Goal: Transaction & Acquisition: Purchase product/service

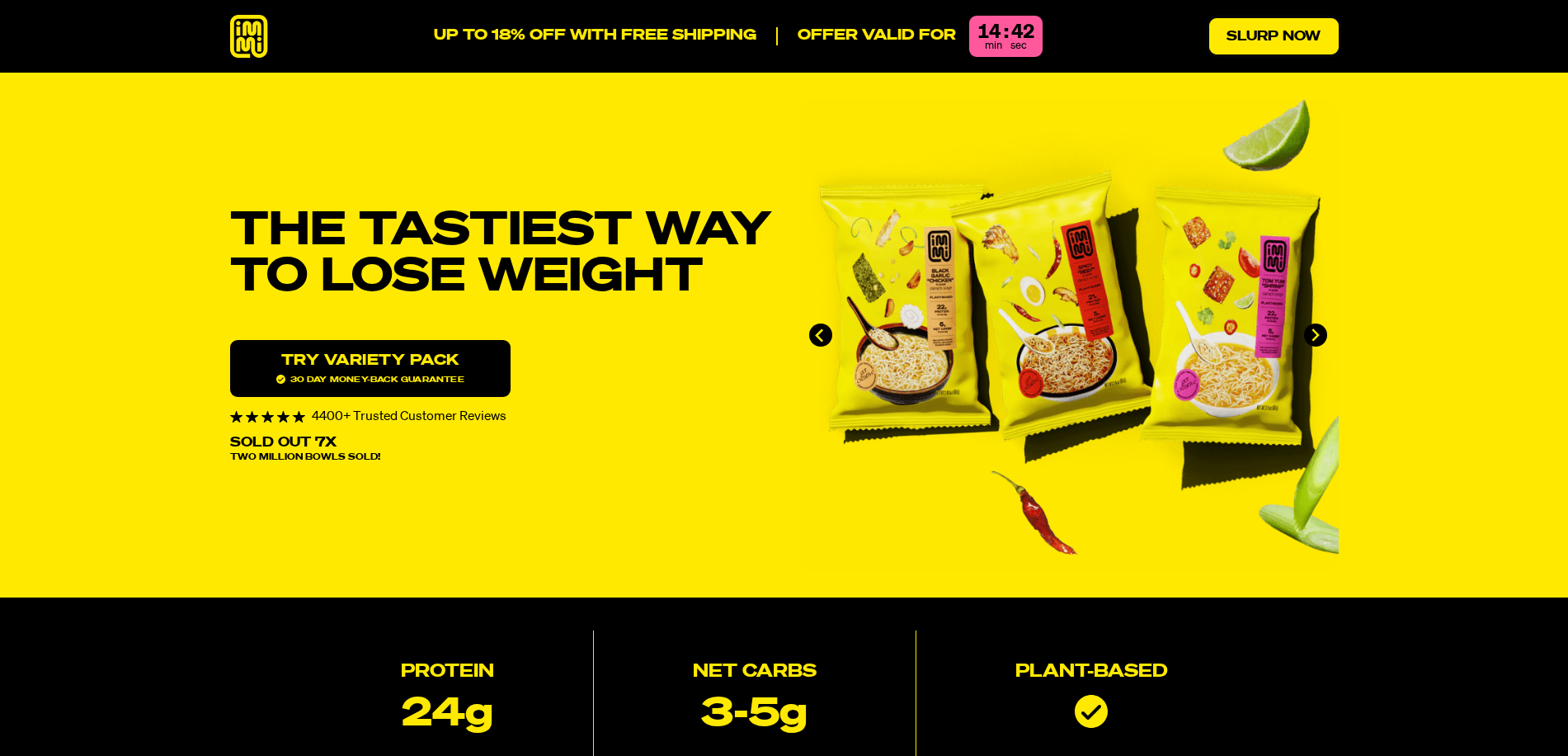
click at [1301, 36] on link "Slurp Now" at bounding box center [1273, 36] width 129 height 36
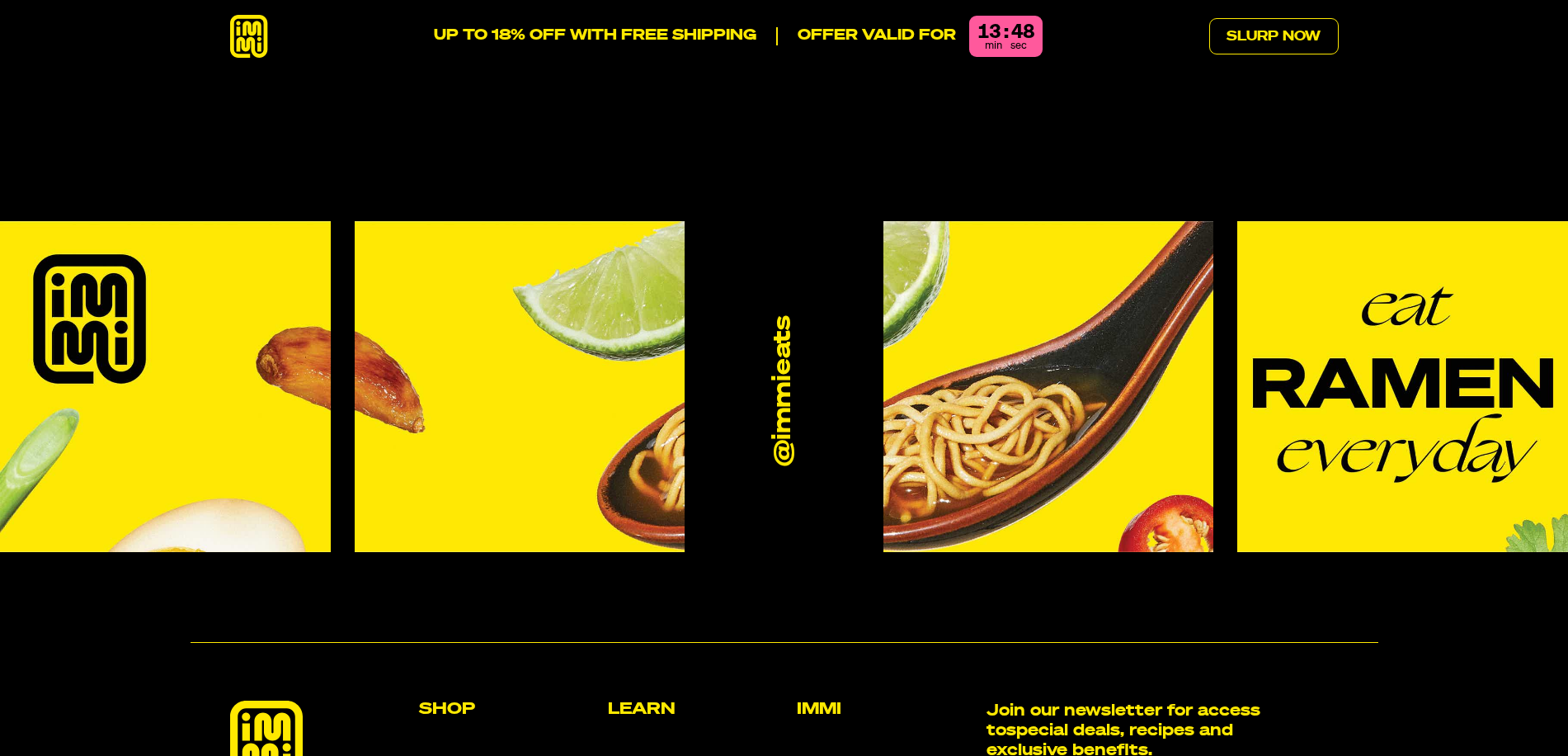
scroll to position [9814, 0]
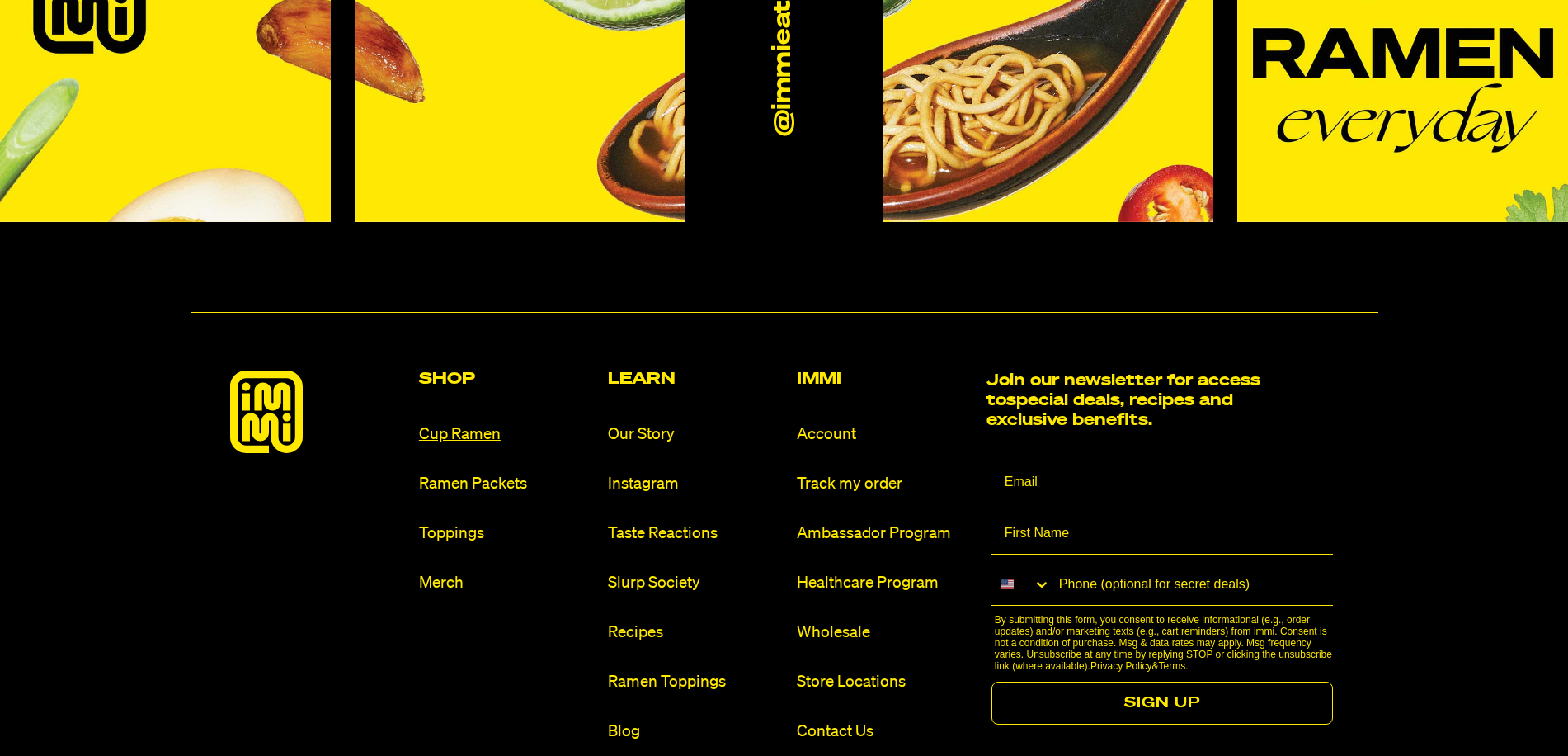
click at [449, 423] on link "Cup Ramen" at bounding box center [507, 434] width 175 height 22
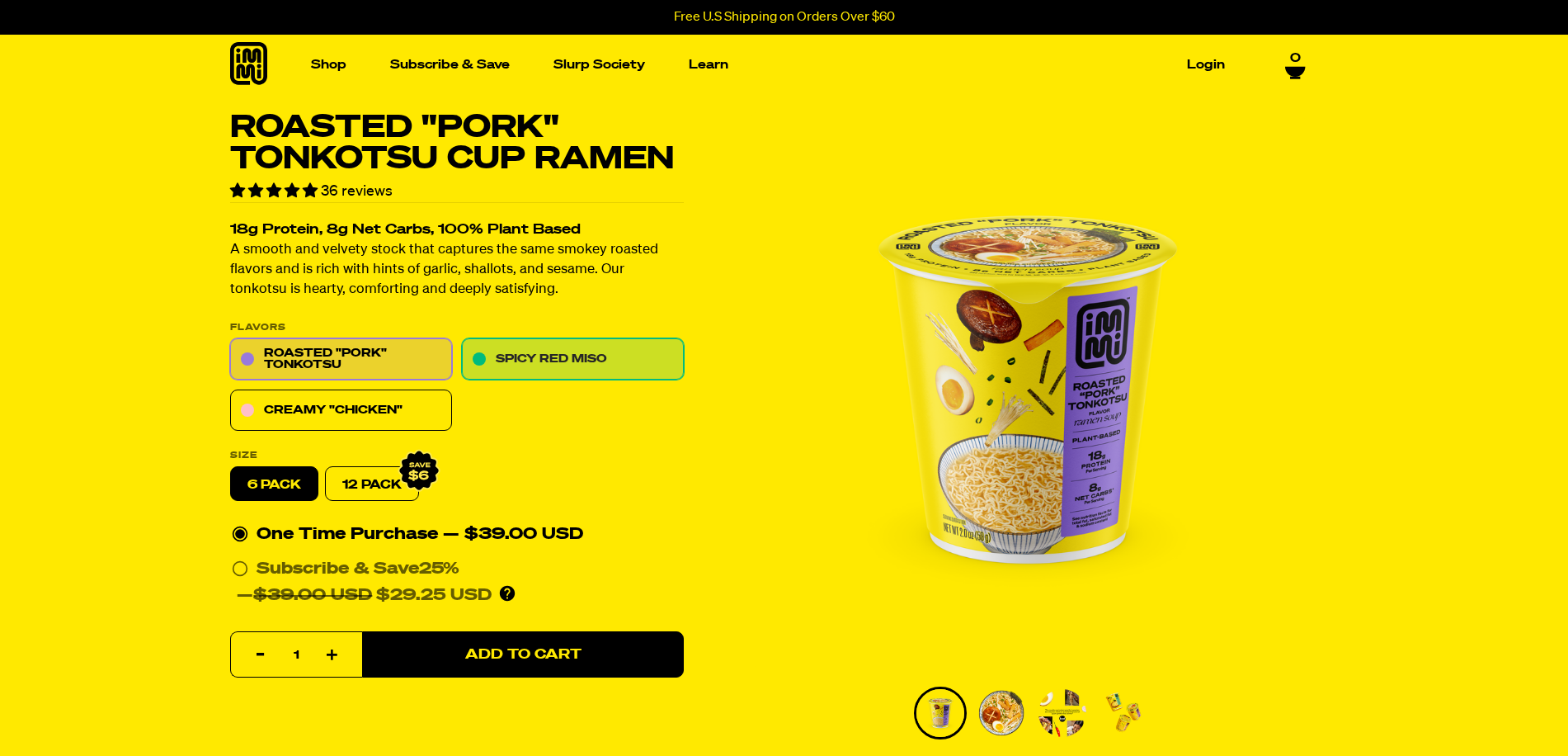
click at [564, 360] on link "Spicy Red Miso" at bounding box center [572, 359] width 222 height 41
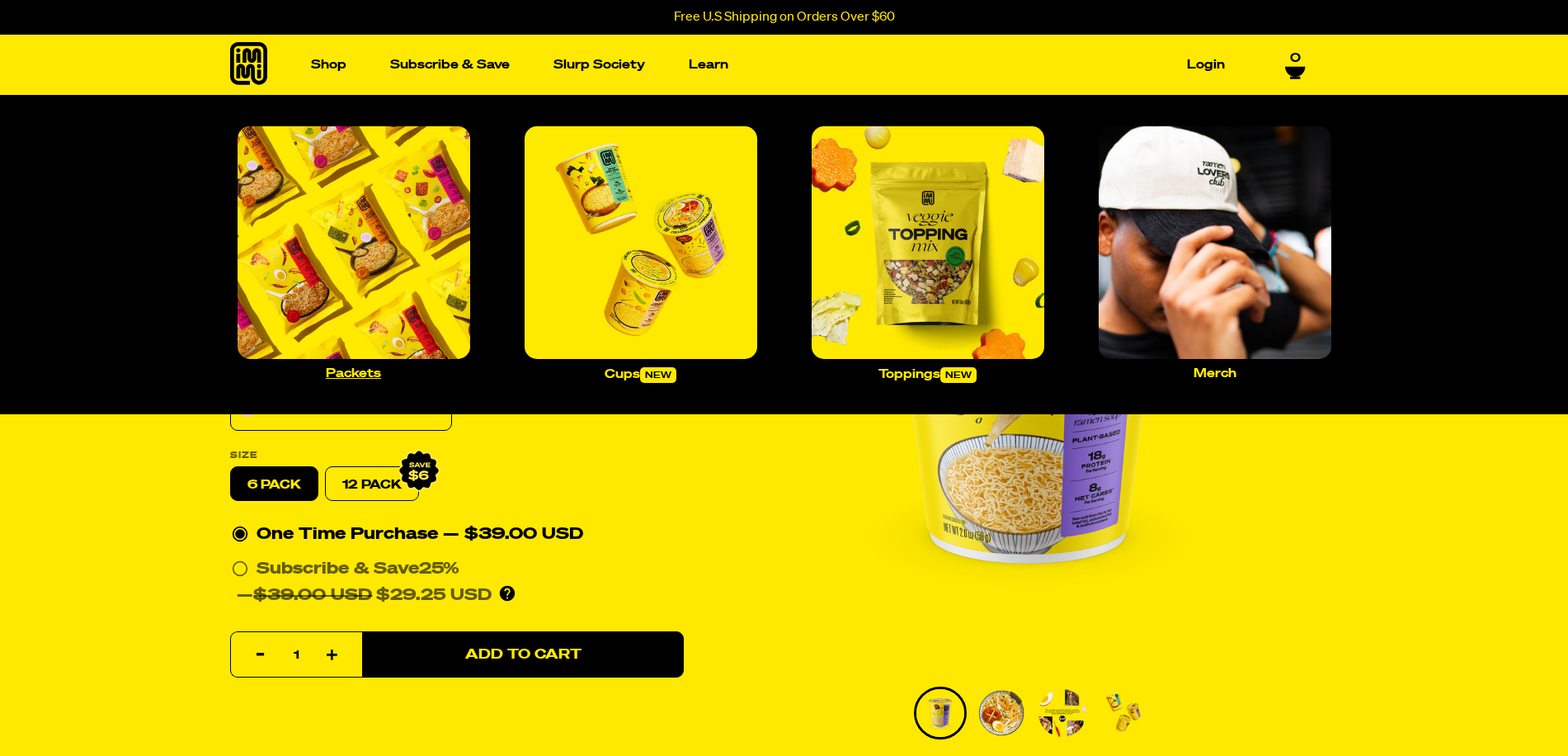
click at [336, 369] on p "Packets" at bounding box center [352, 374] width 55 height 12
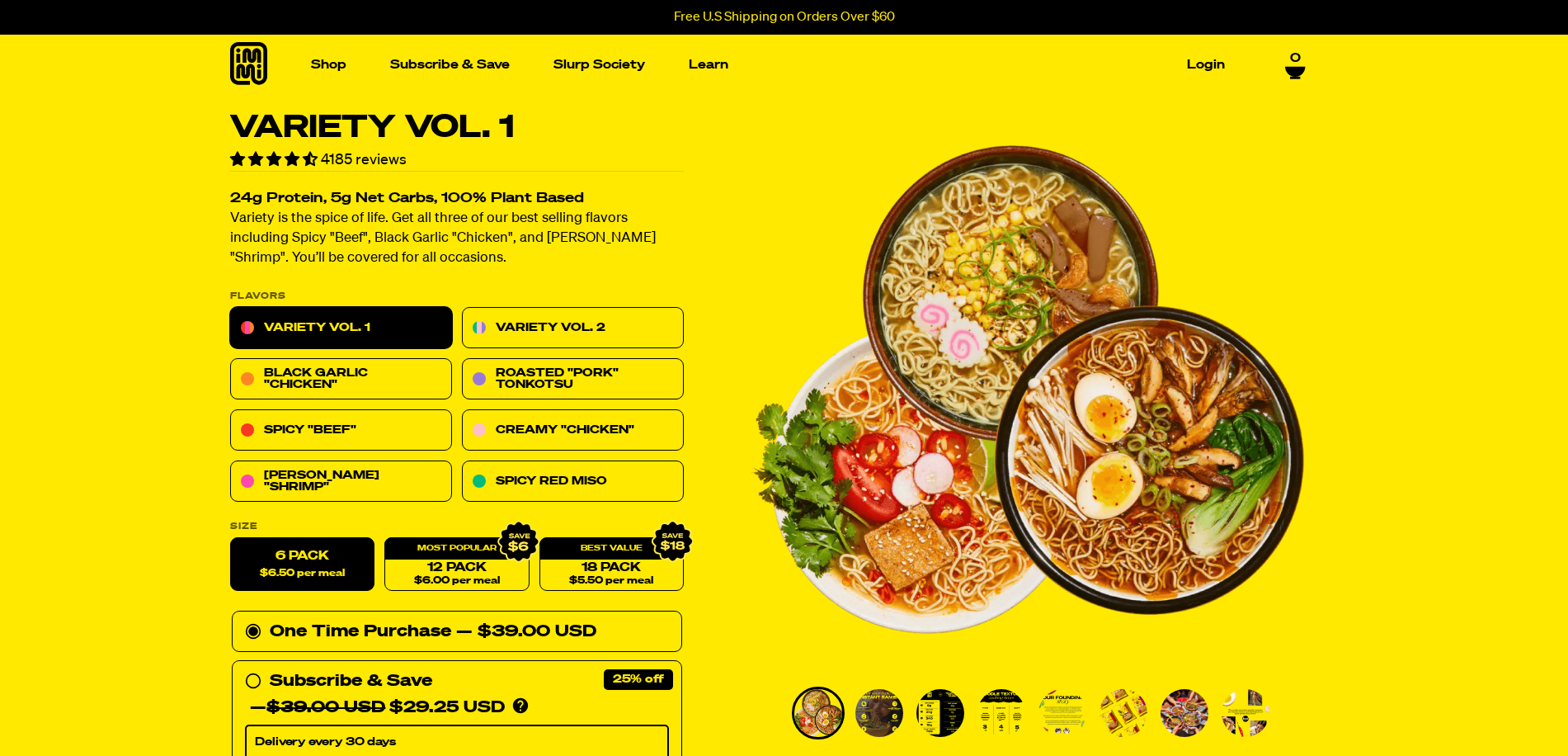
click at [327, 334] on link "Variety Vol. 1" at bounding box center [340, 328] width 222 height 41
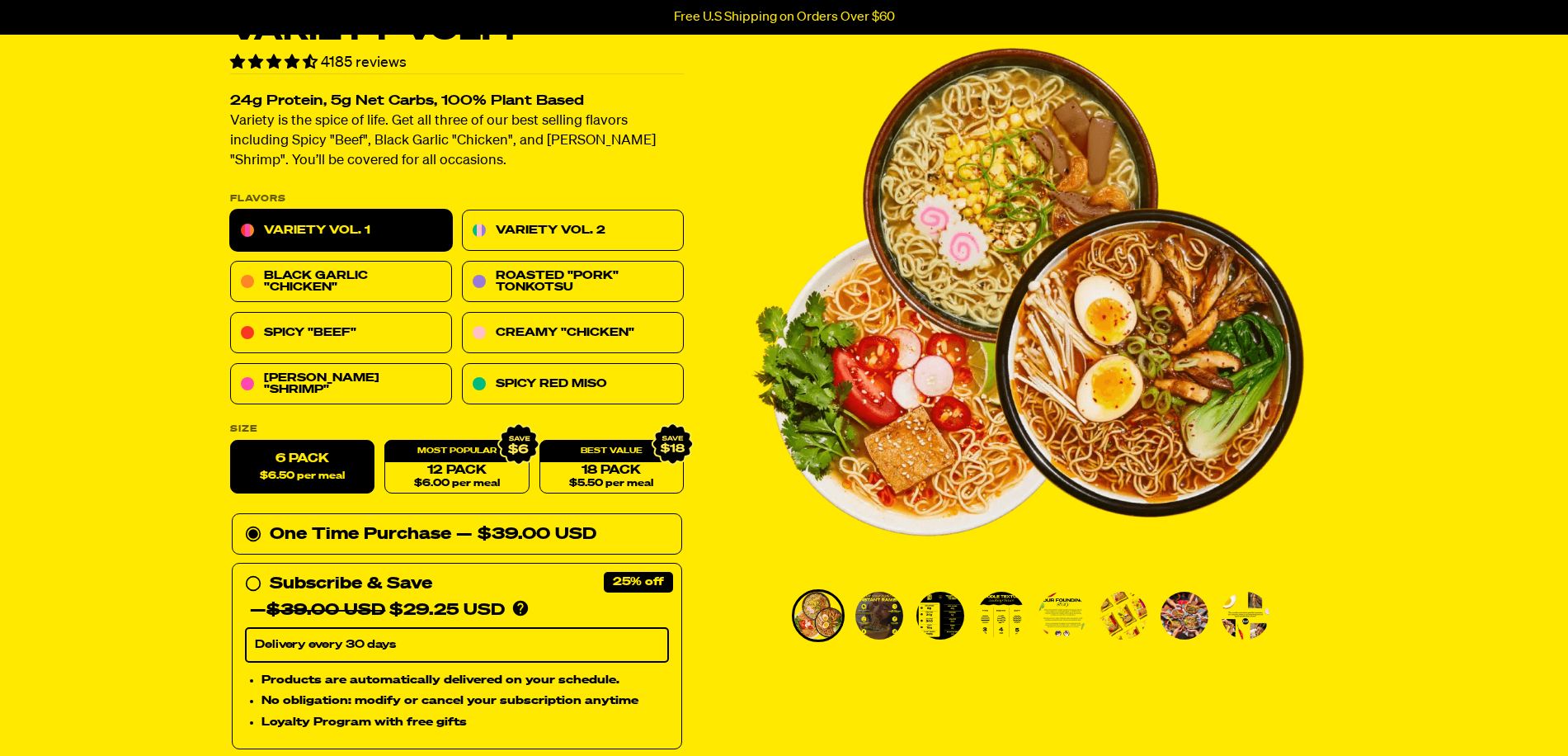
scroll to position [83, 0]
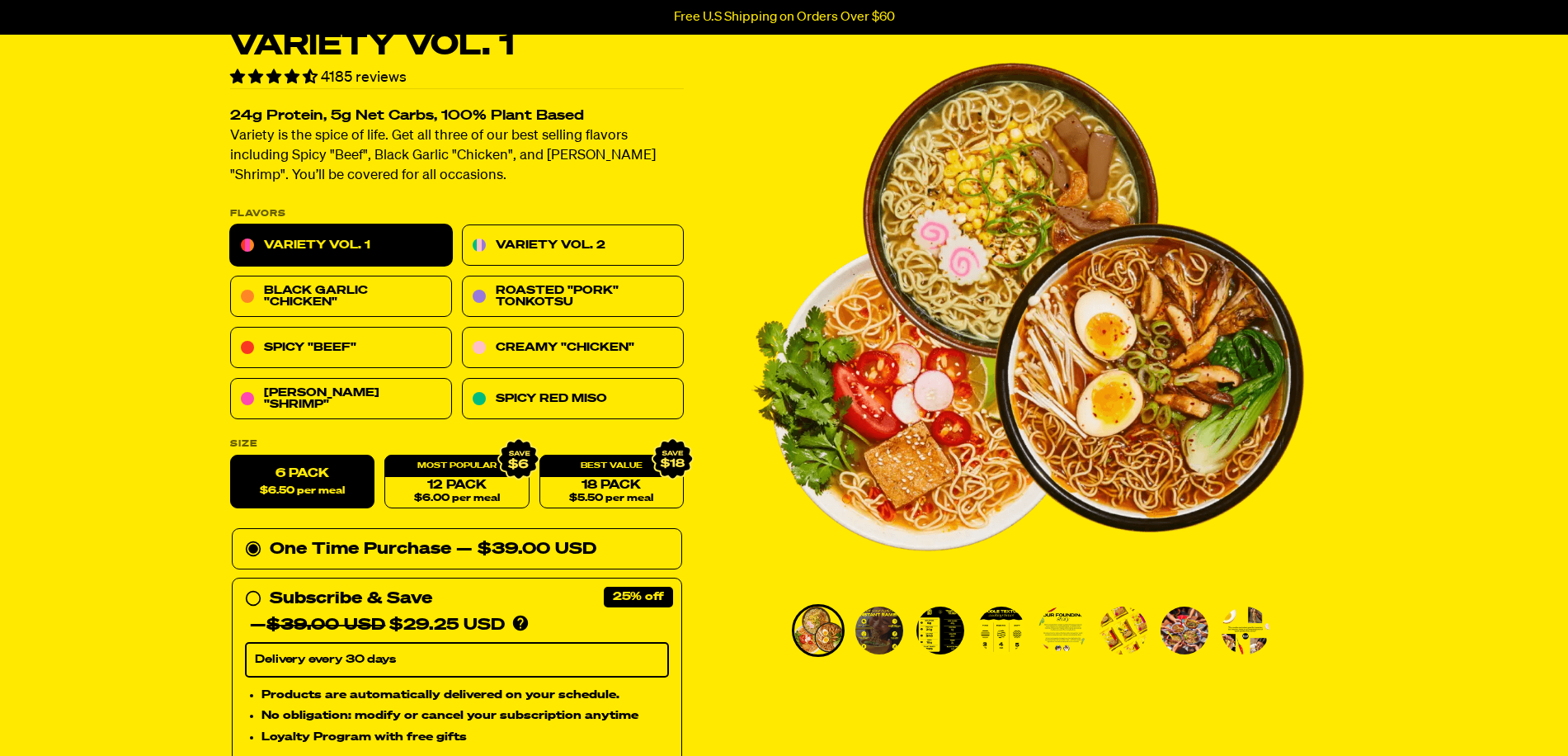
click at [344, 254] on link "Variety Vol. 1" at bounding box center [340, 245] width 222 height 41
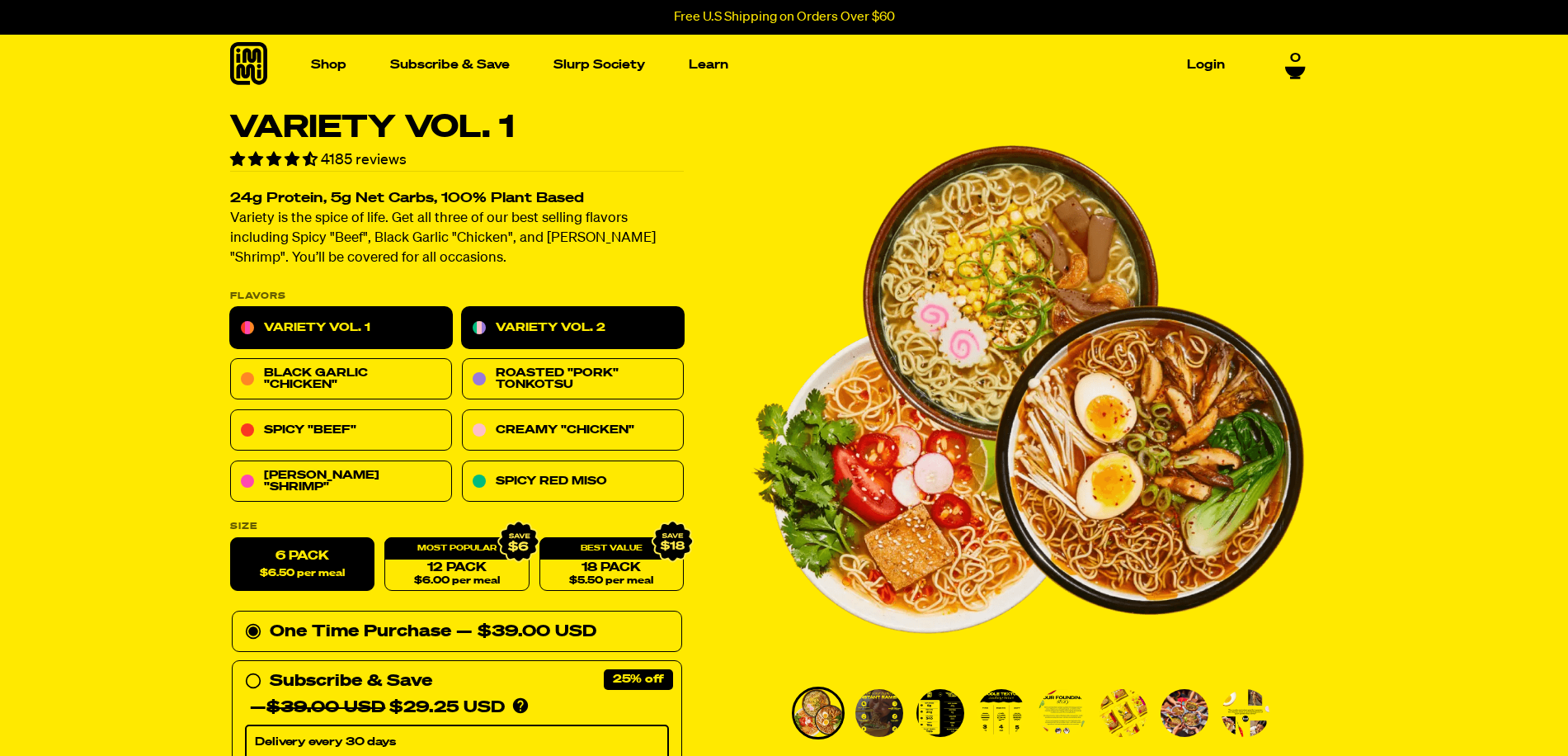
click at [582, 320] on link "Variety Vol. 2" at bounding box center [572, 328] width 222 height 41
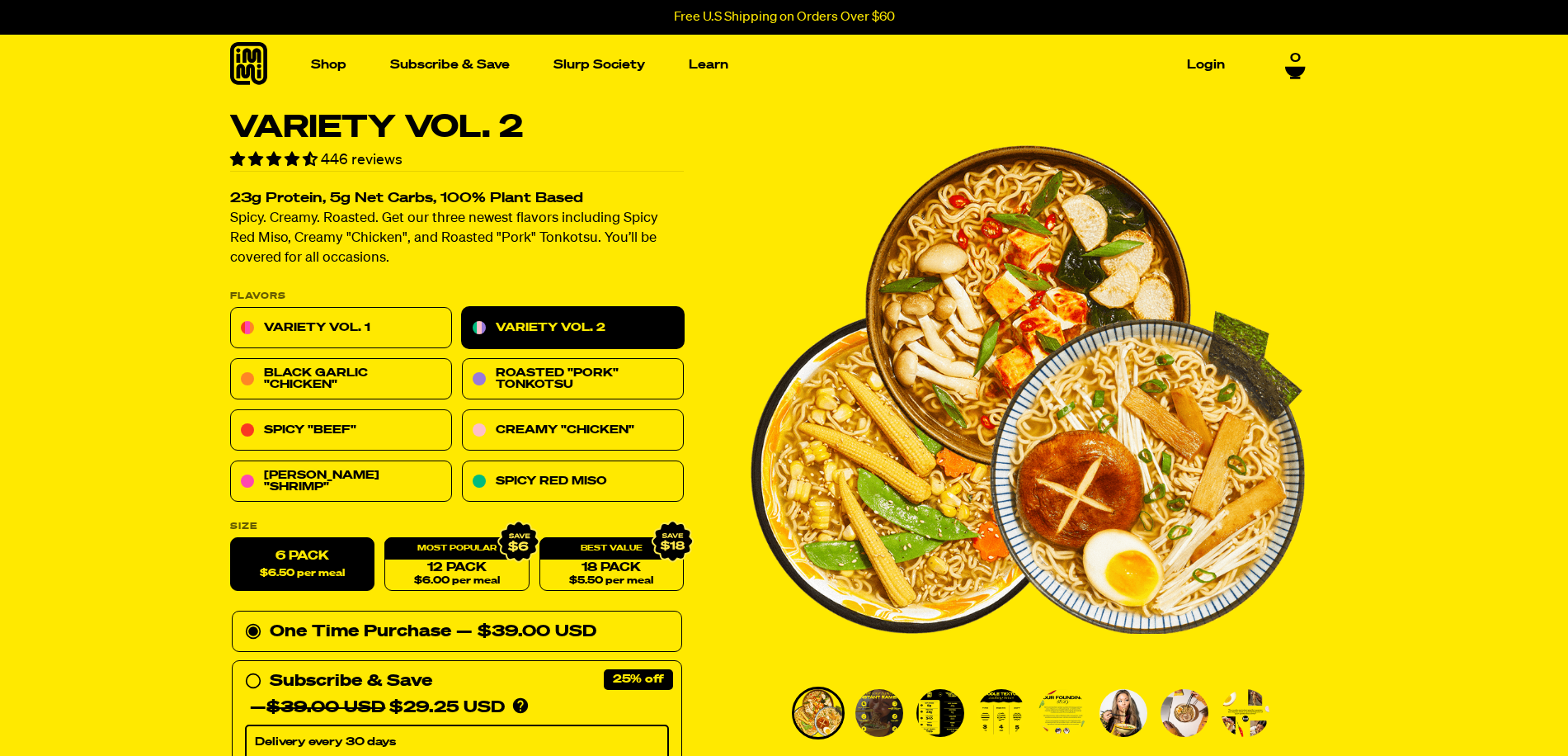
click at [537, 326] on link "Variety Vol. 2" at bounding box center [572, 328] width 222 height 41
click at [366, 320] on link "Variety Vol. 1" at bounding box center [340, 328] width 222 height 41
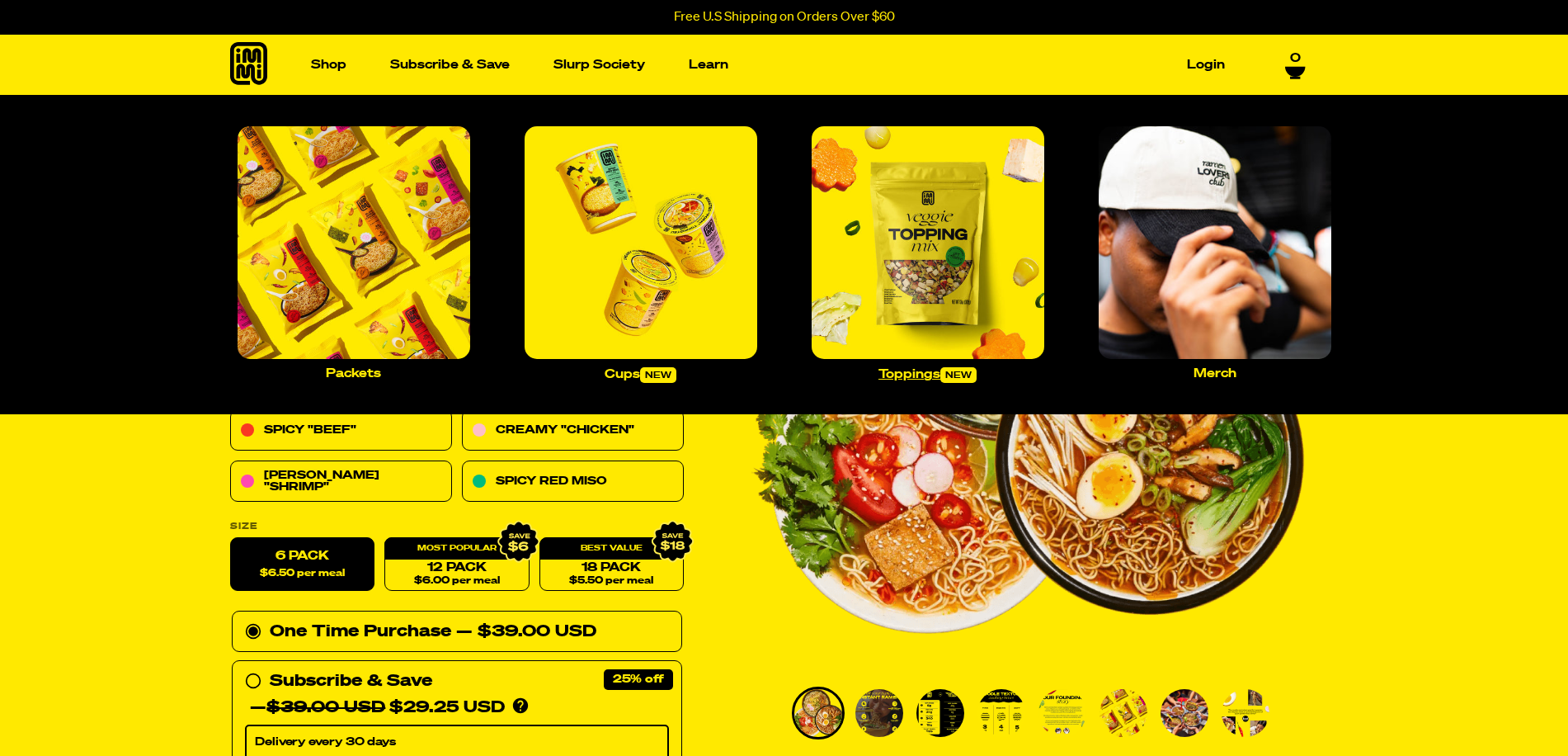
click at [911, 368] on p "Toppings new" at bounding box center [927, 376] width 99 height 16
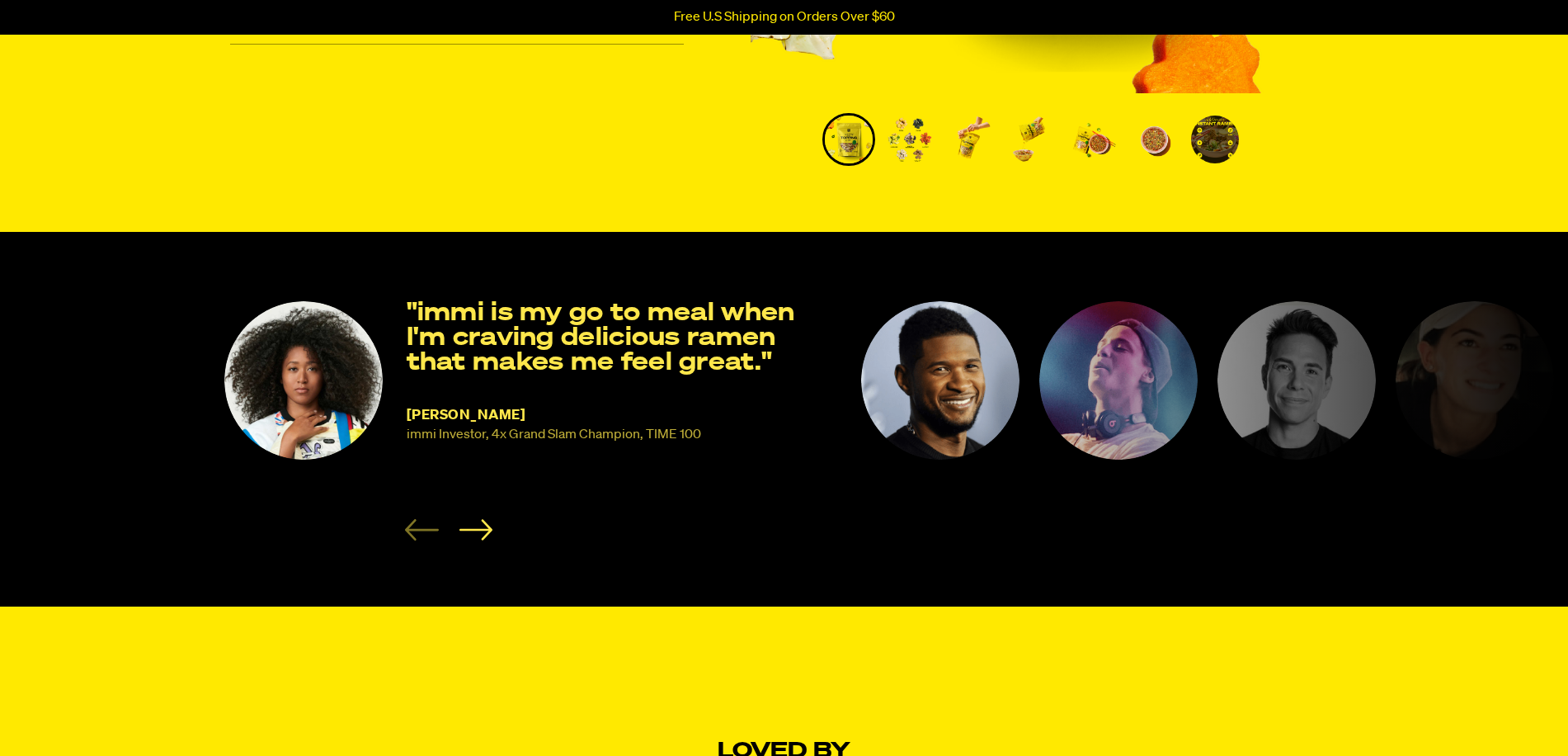
scroll to position [653, 0]
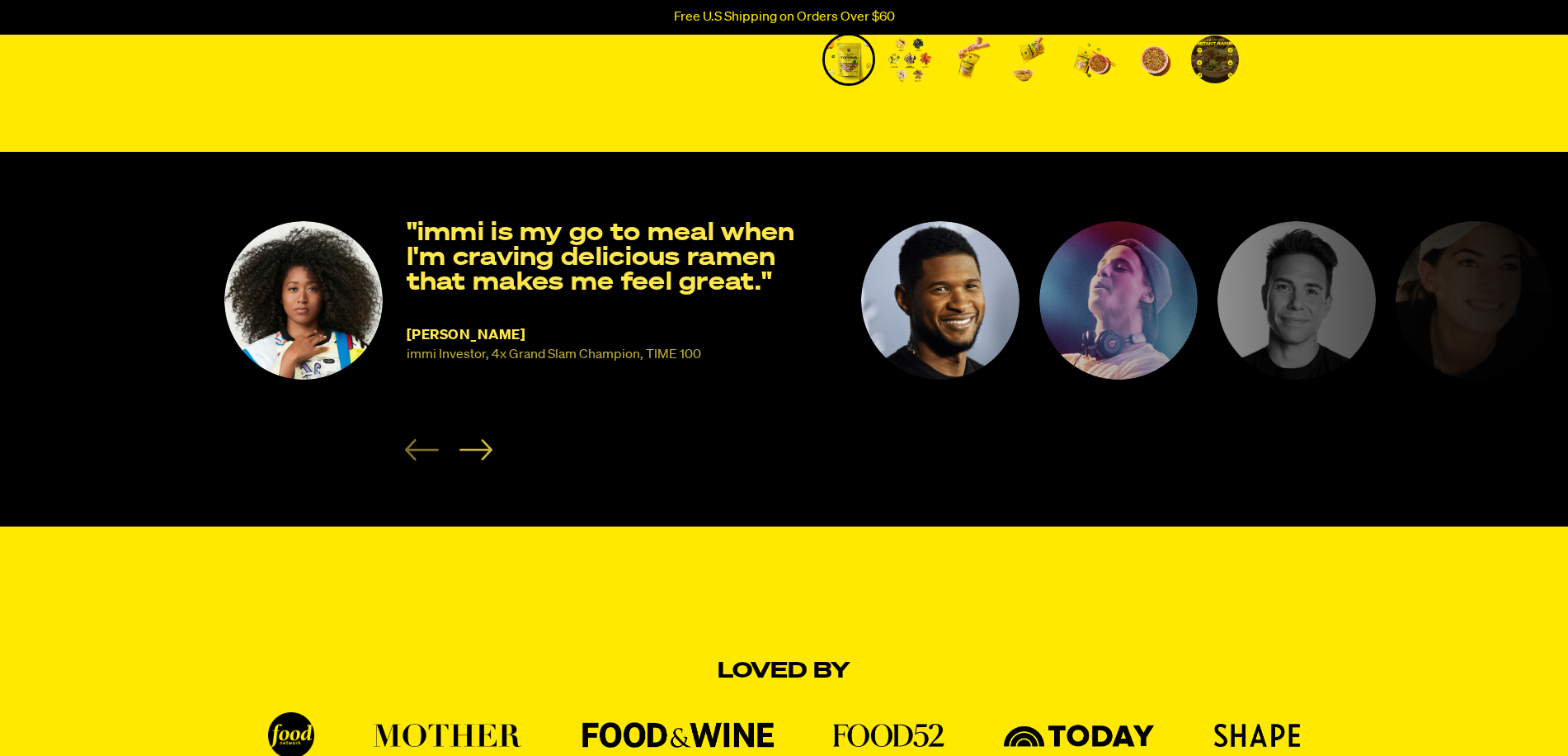
click at [477, 445] on icon "Next slide" at bounding box center [476, 450] width 34 height 22
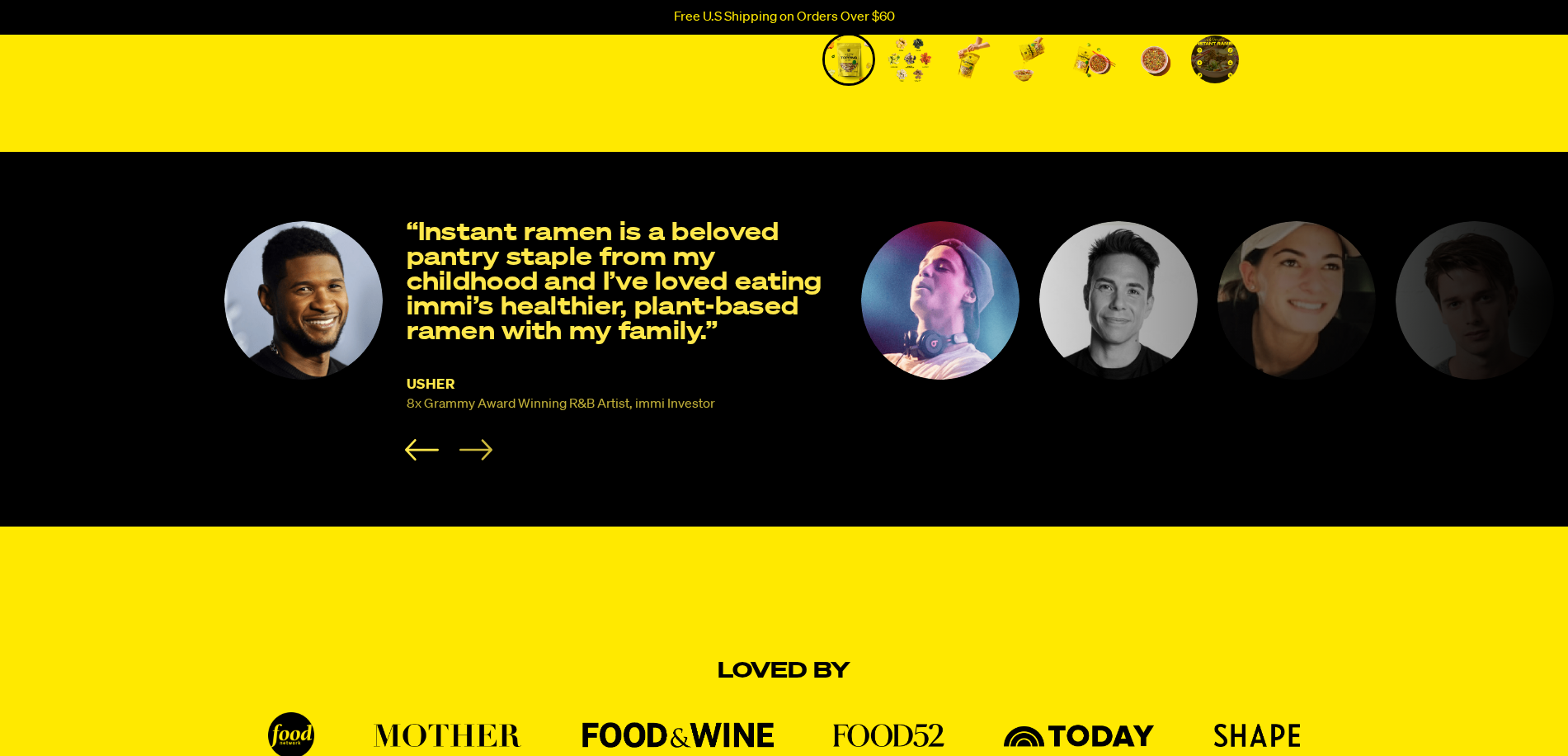
click at [477, 445] on icon "Next slide" at bounding box center [476, 450] width 34 height 22
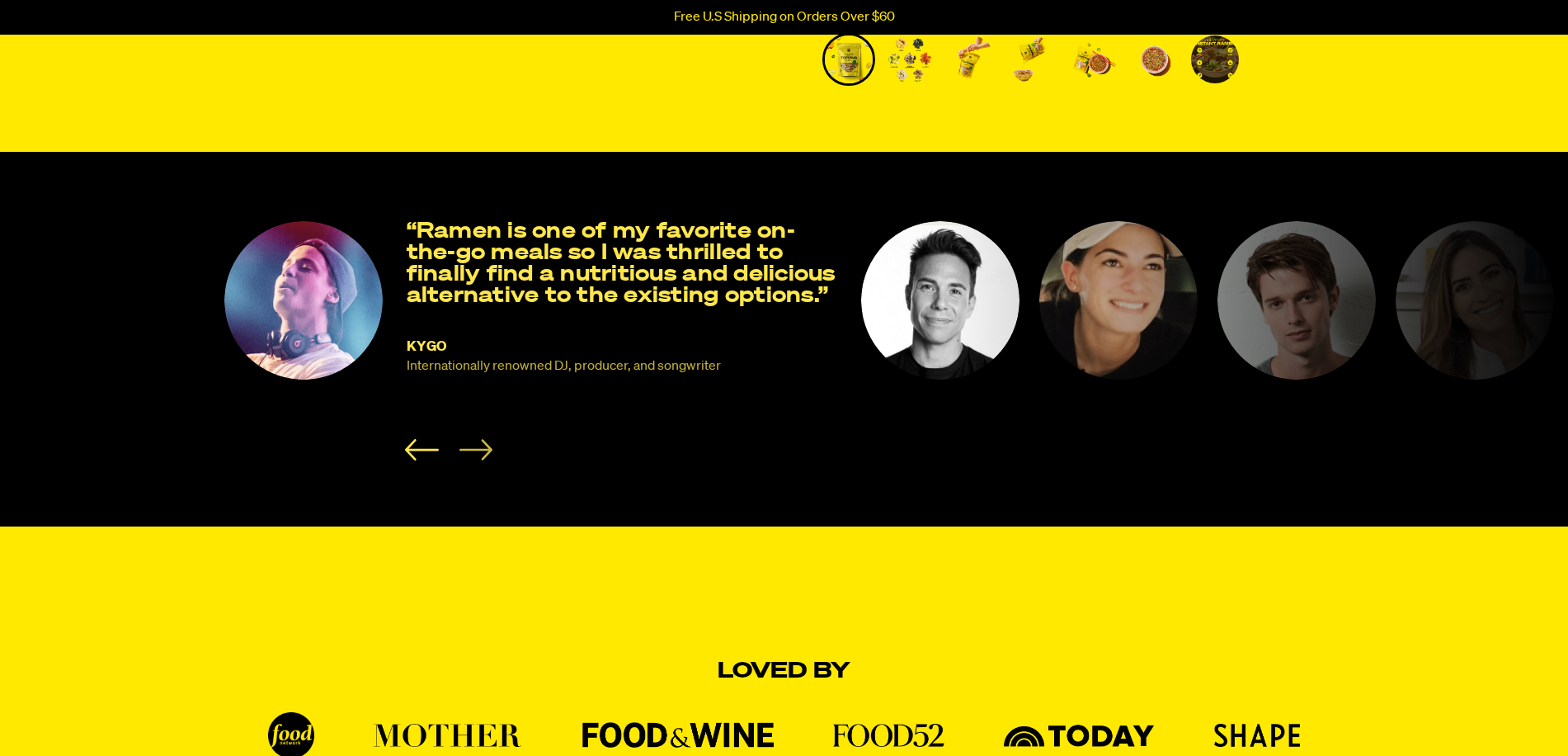
click at [477, 445] on icon "Next slide" at bounding box center [476, 450] width 34 height 22
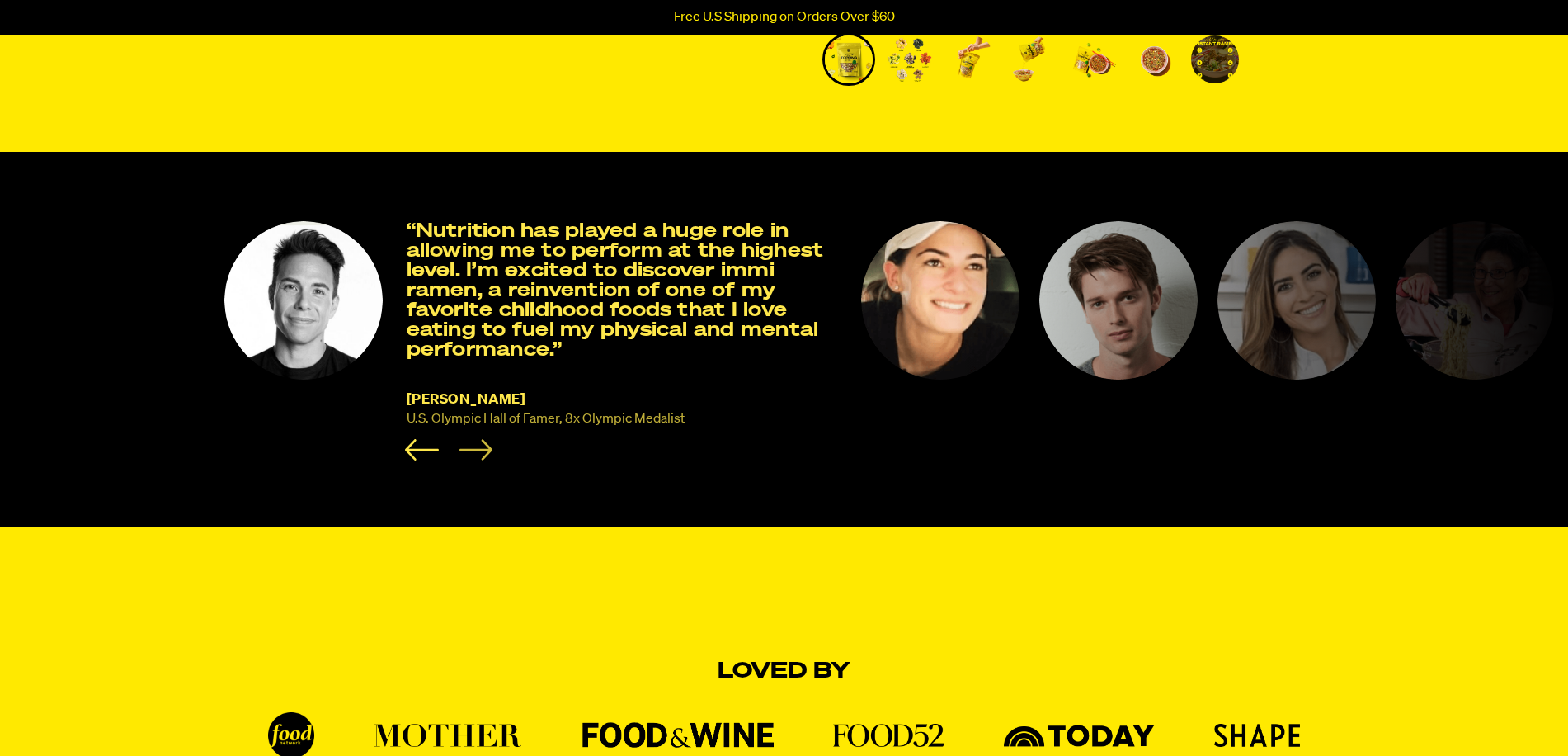
click at [477, 445] on icon "Next slide" at bounding box center [476, 450] width 34 height 22
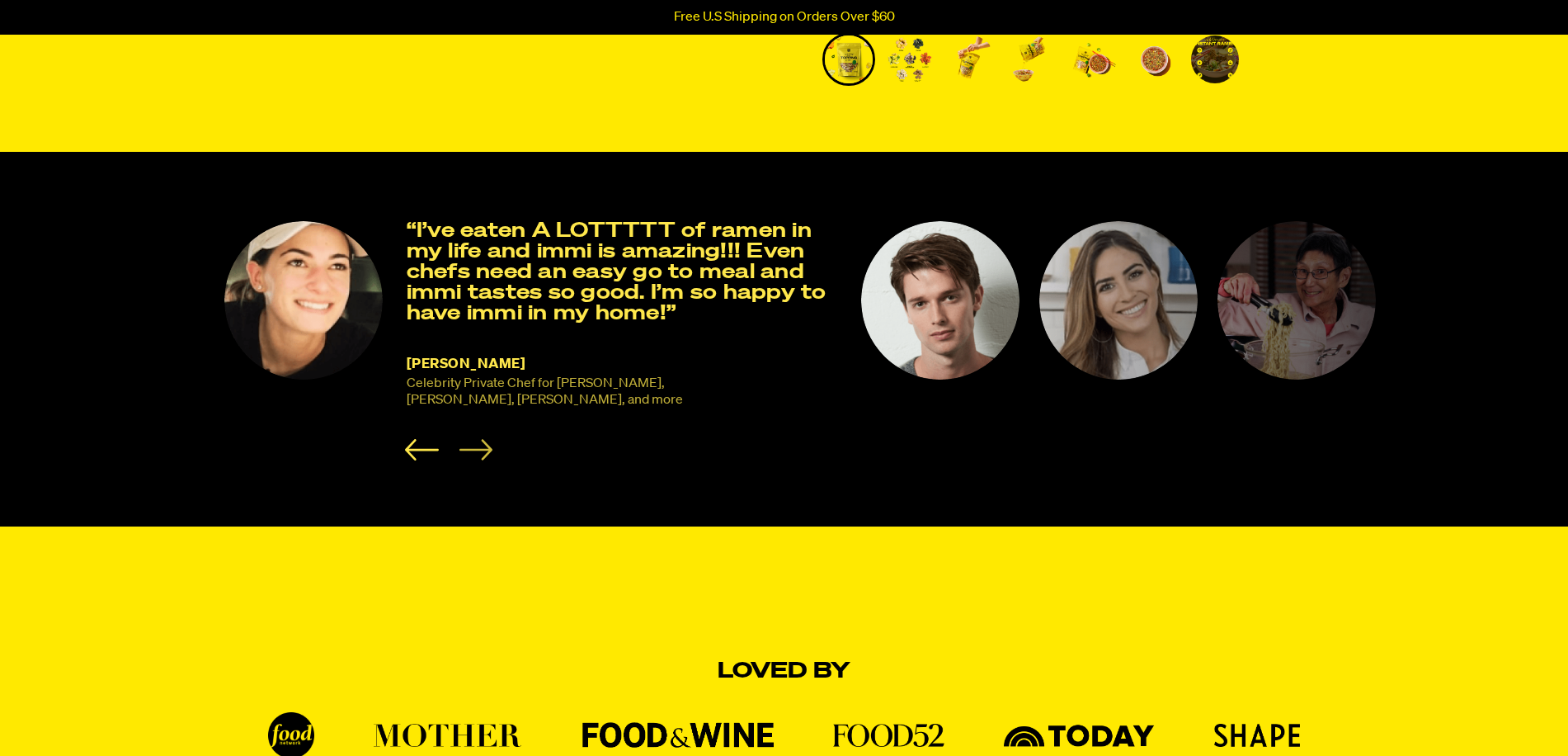
click at [477, 445] on icon "Next slide" at bounding box center [476, 450] width 34 height 22
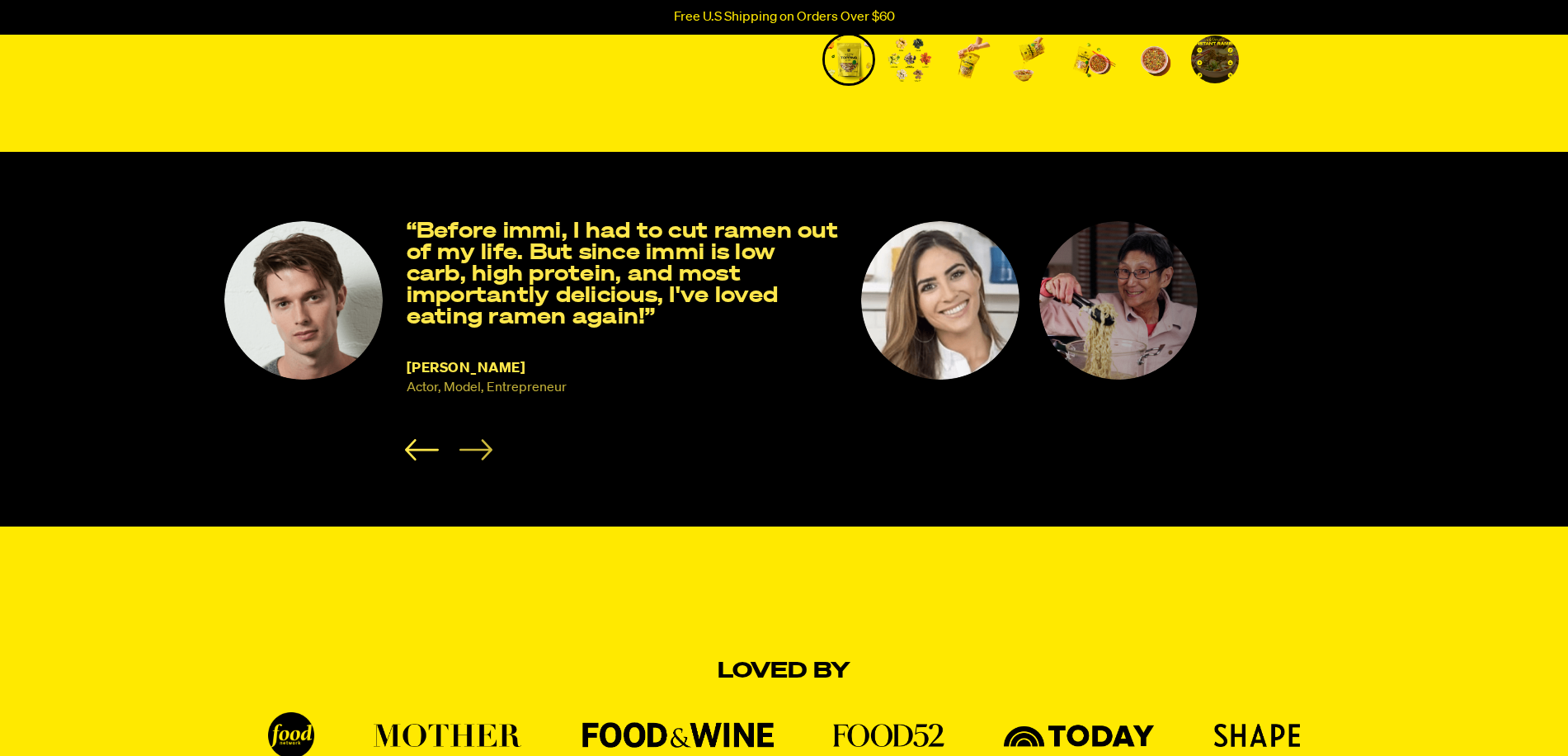
click at [477, 445] on icon "Next slide" at bounding box center [476, 450] width 34 height 22
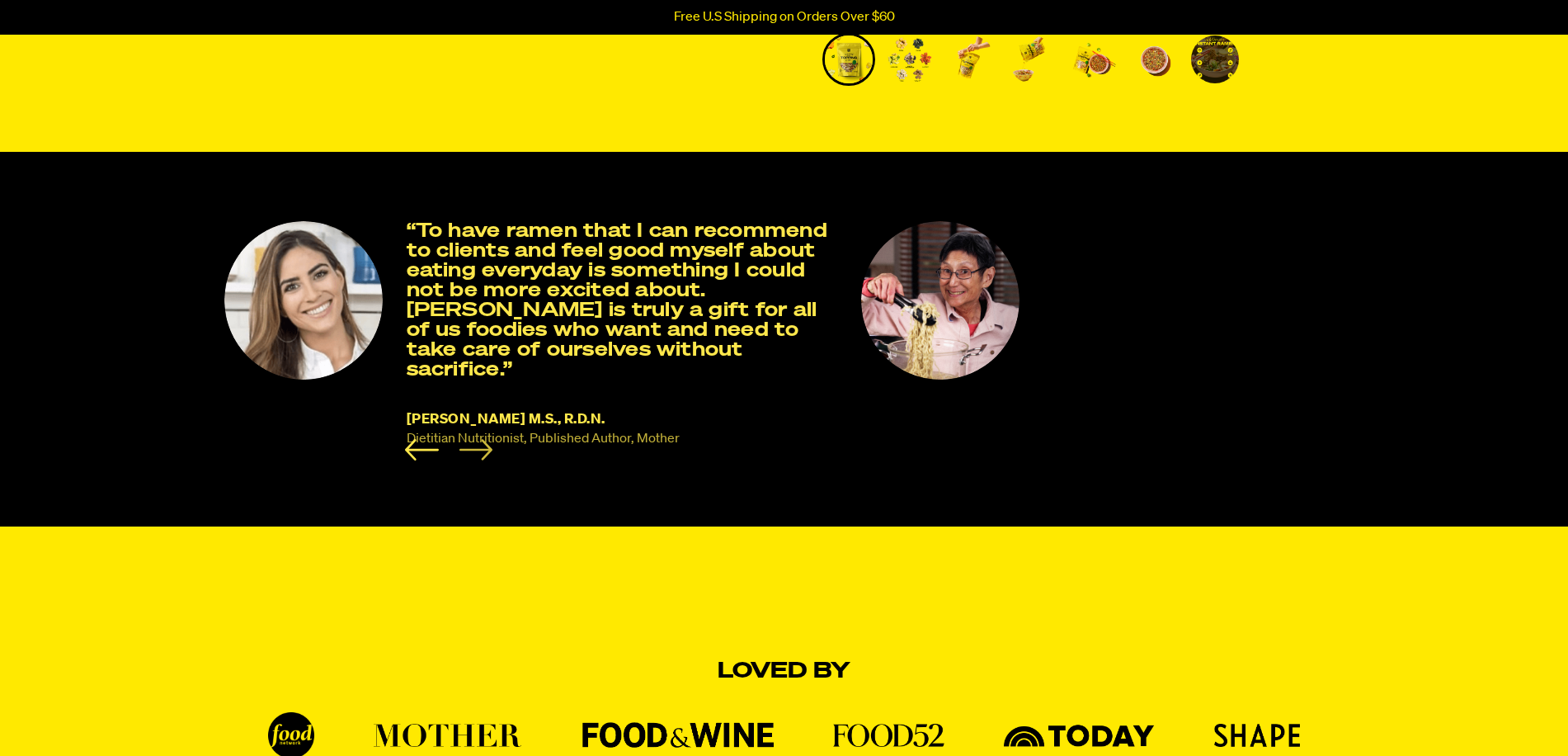
click at [477, 445] on icon "Next slide" at bounding box center [476, 450] width 34 height 22
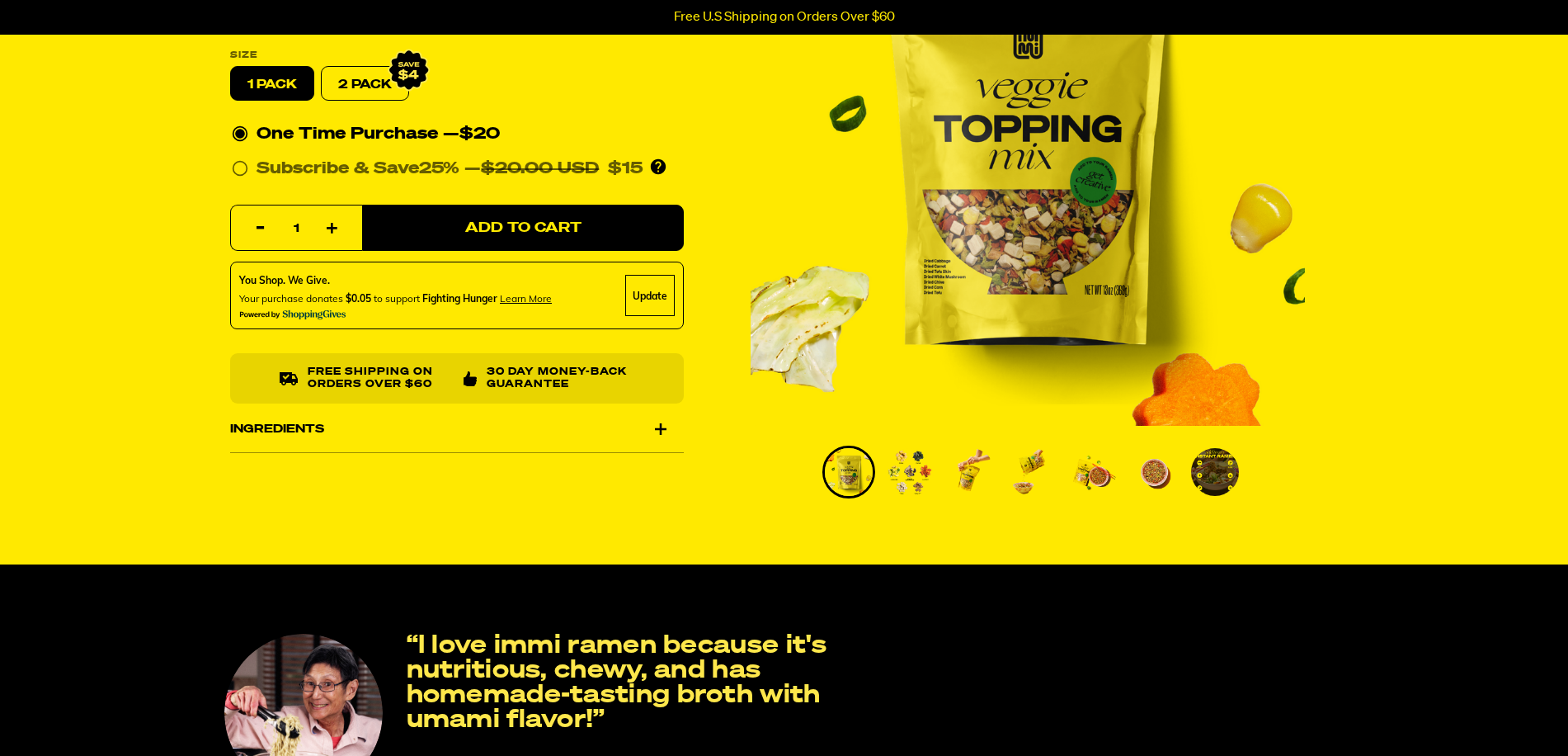
scroll to position [0, 0]
